Goal: Information Seeking & Learning: Learn about a topic

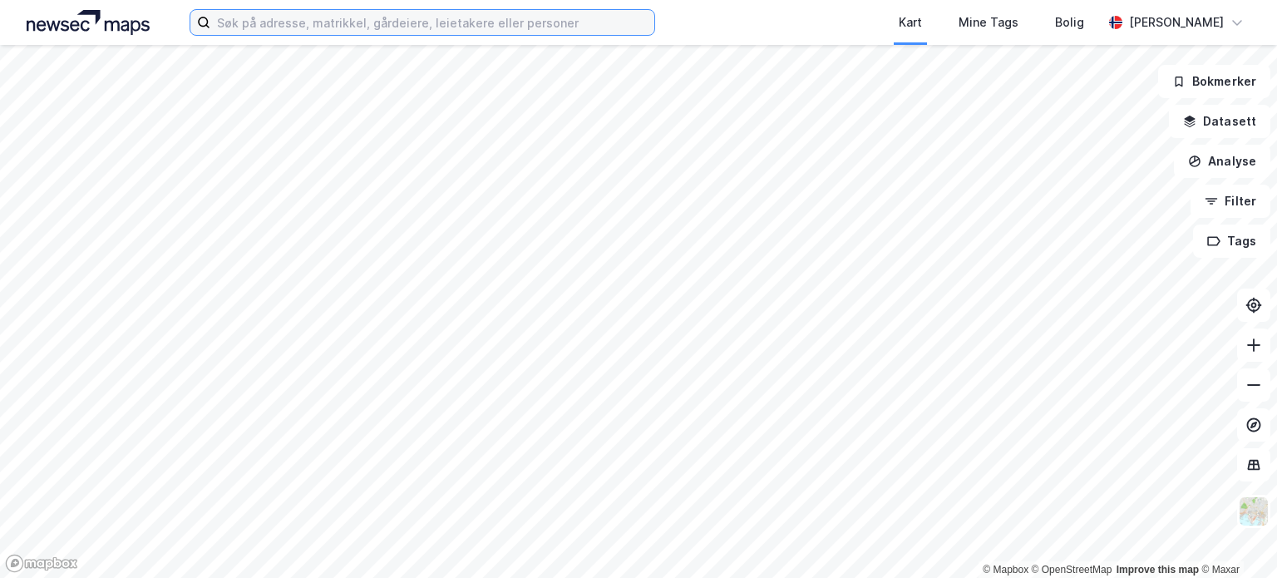
click at [502, 21] on input at bounding box center [432, 22] width 444 height 25
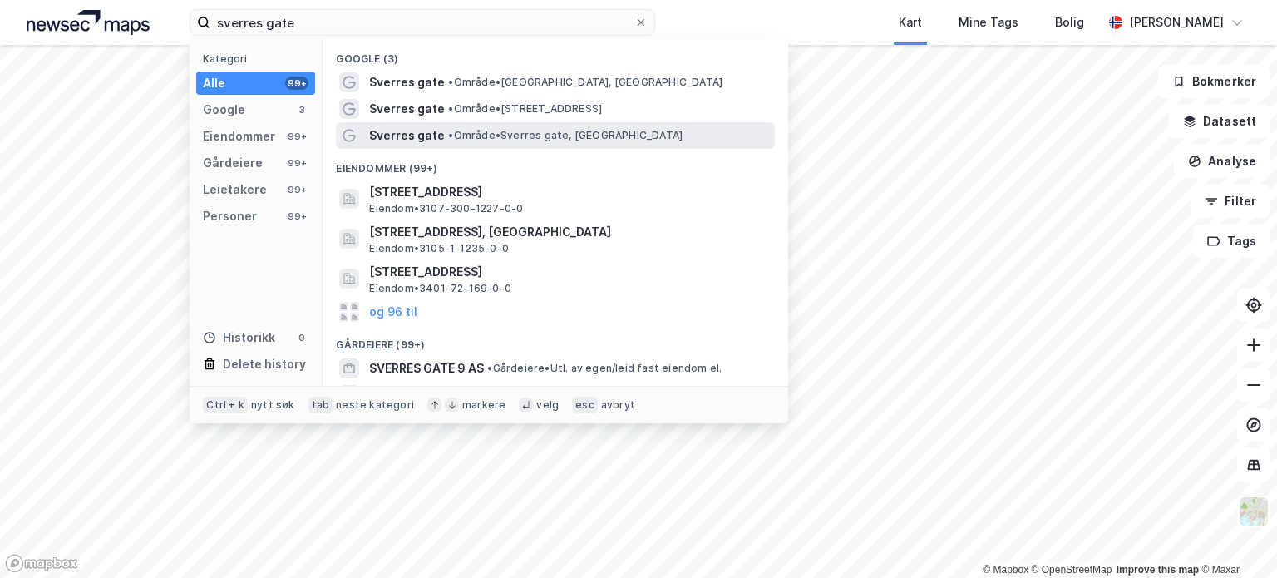
click at [632, 145] on div "[PERSON_NAME] gate • Område • [GEOGRAPHIC_DATA], [GEOGRAPHIC_DATA]" at bounding box center [555, 135] width 439 height 27
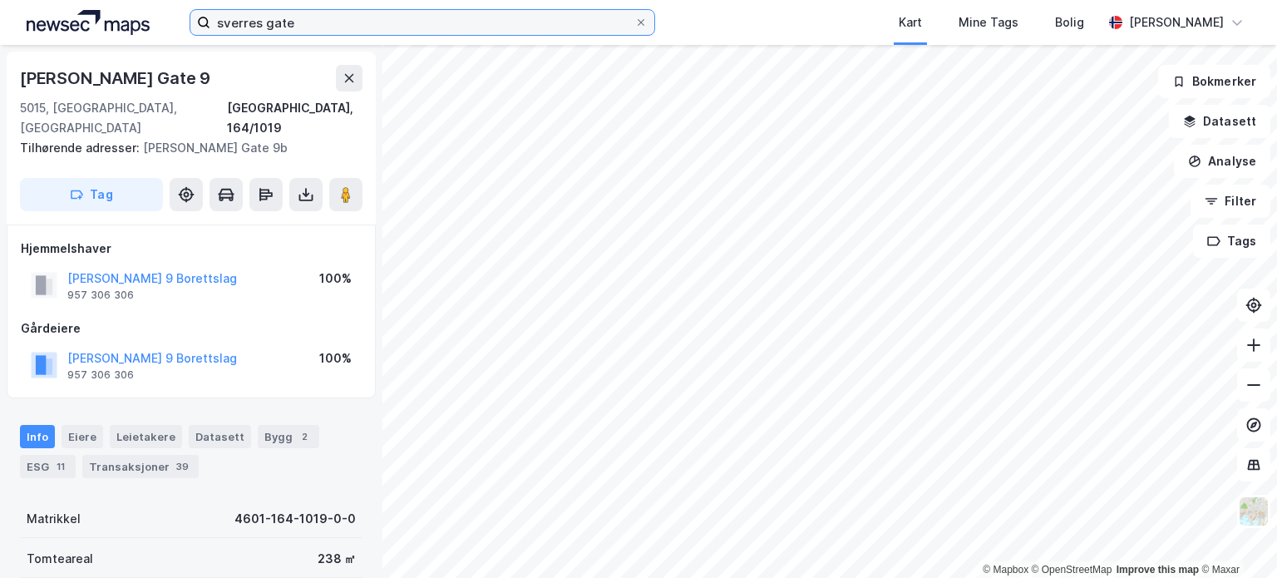
click at [311, 10] on input "sverres gate" at bounding box center [422, 22] width 424 height 25
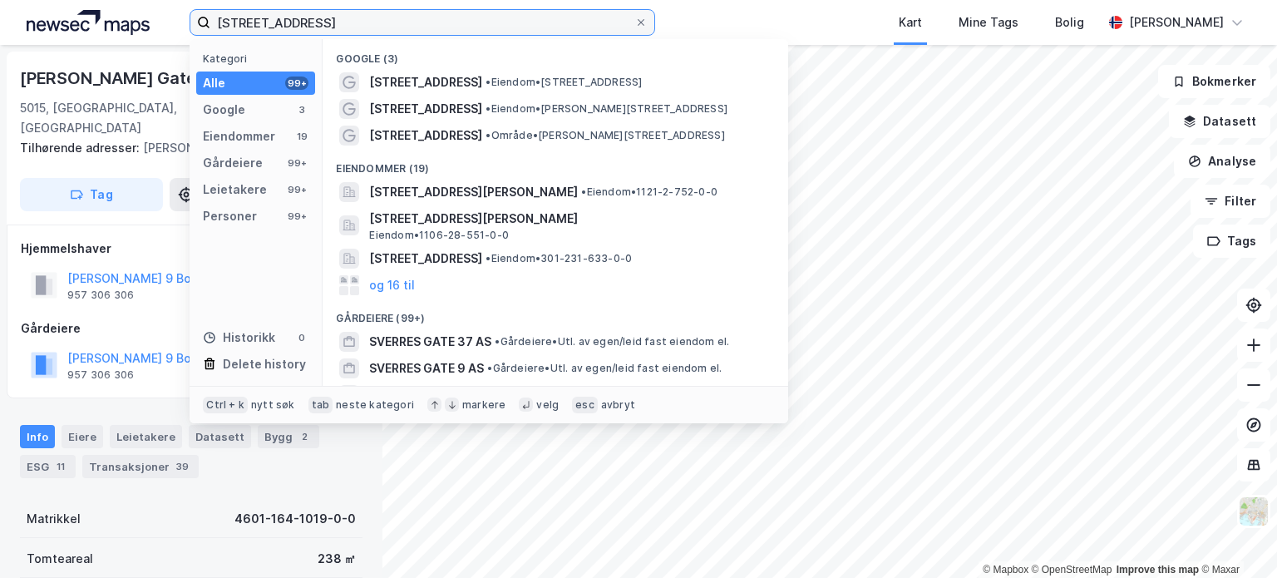
click at [312, 19] on input "[STREET_ADDRESS]" at bounding box center [422, 22] width 424 height 25
type input "[STREET_ADDRESS]"
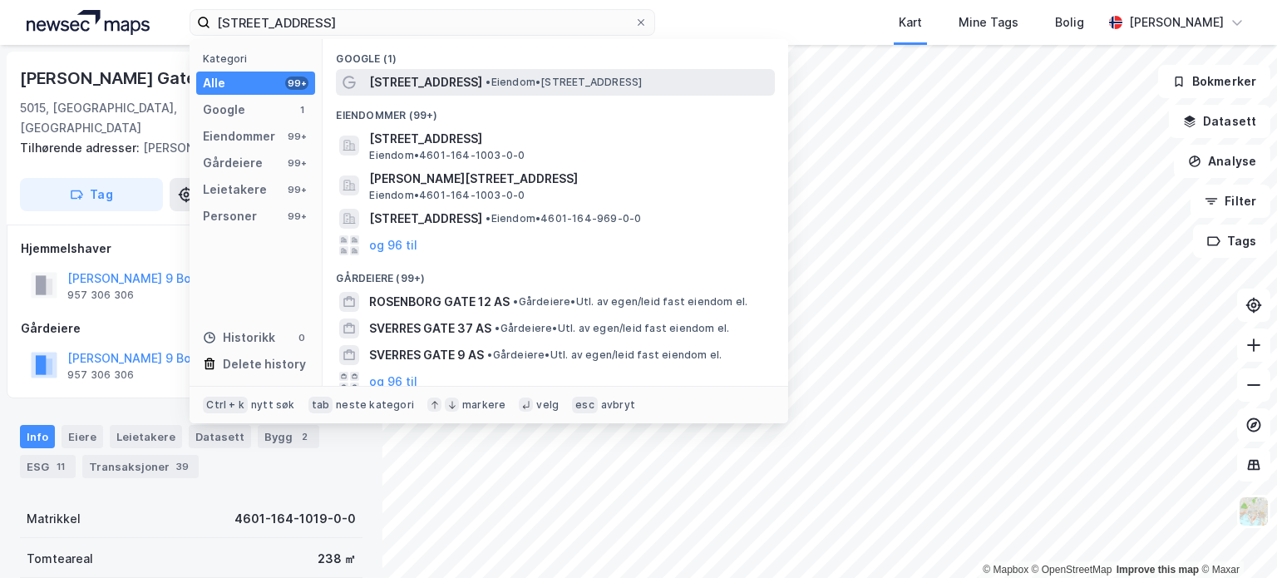
click at [565, 82] on span "• Eiendom • [STREET_ADDRESS]" at bounding box center [563, 82] width 156 height 13
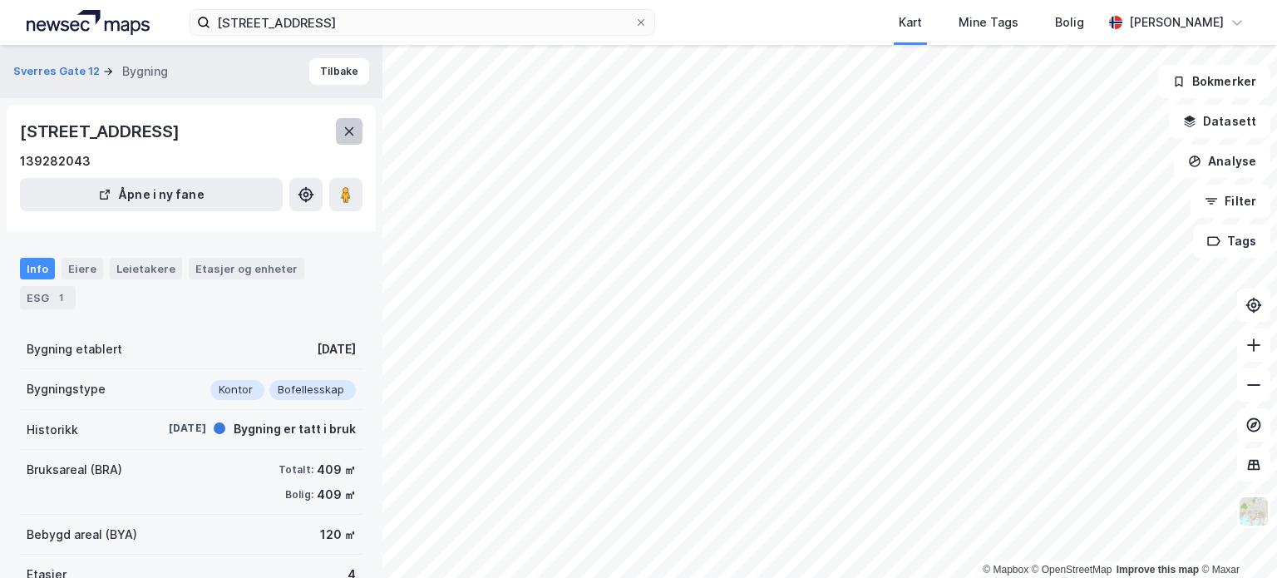
click at [350, 132] on icon at bounding box center [349, 131] width 9 height 8
click at [86, 268] on div "Eiere" at bounding box center [83, 269] width 42 height 22
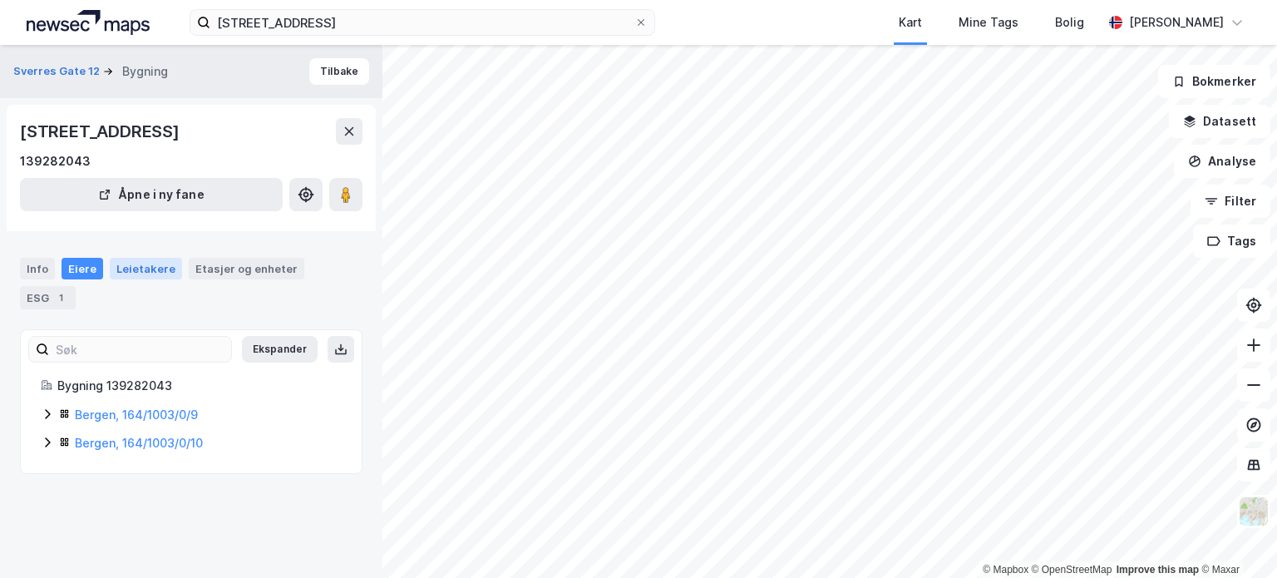
click at [148, 267] on div "Leietakere" at bounding box center [146, 269] width 72 height 22
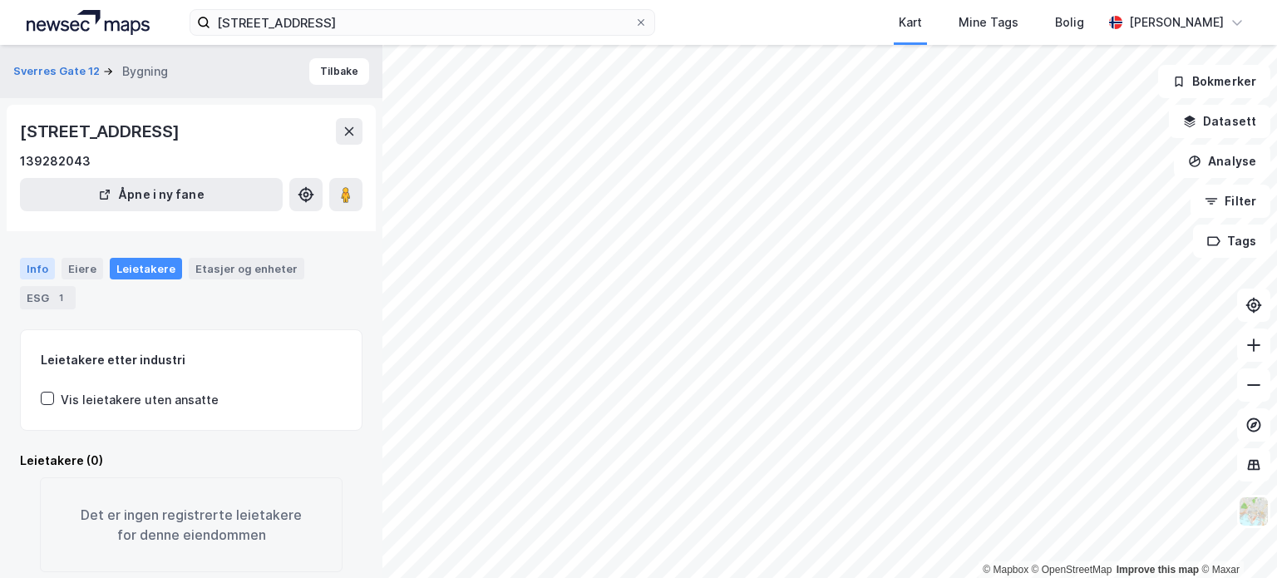
click at [37, 268] on div "Info" at bounding box center [37, 269] width 35 height 22
